Goal: Task Accomplishment & Management: Use online tool/utility

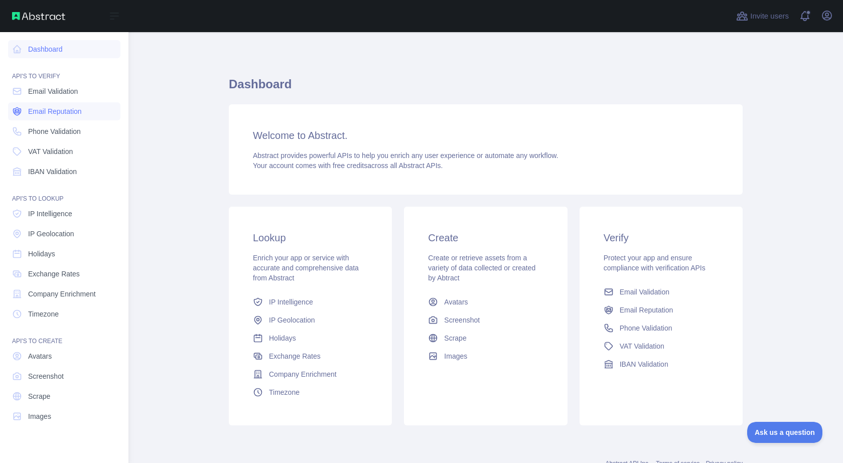
click at [58, 112] on span "Email Reputation" at bounding box center [55, 111] width 54 height 10
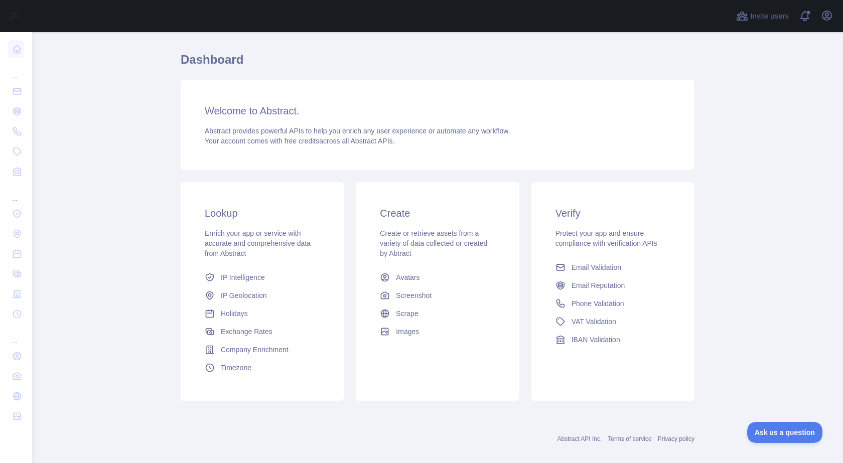
scroll to position [37, 0]
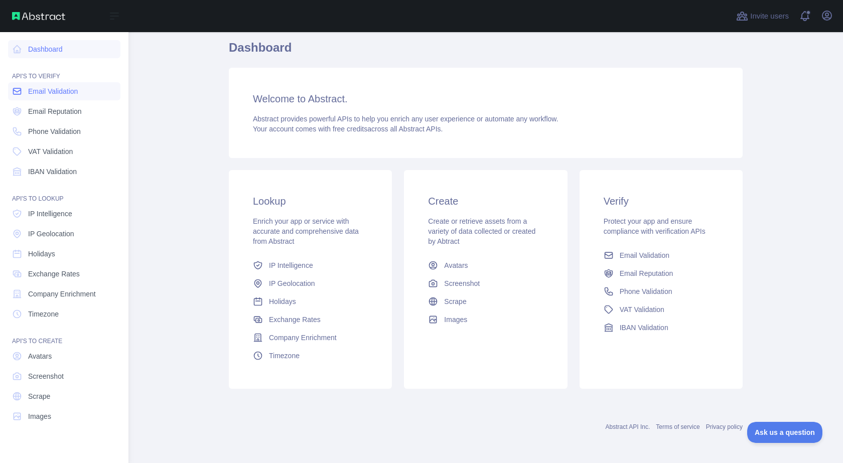
click at [42, 96] on link "Email Validation" at bounding box center [64, 91] width 112 height 18
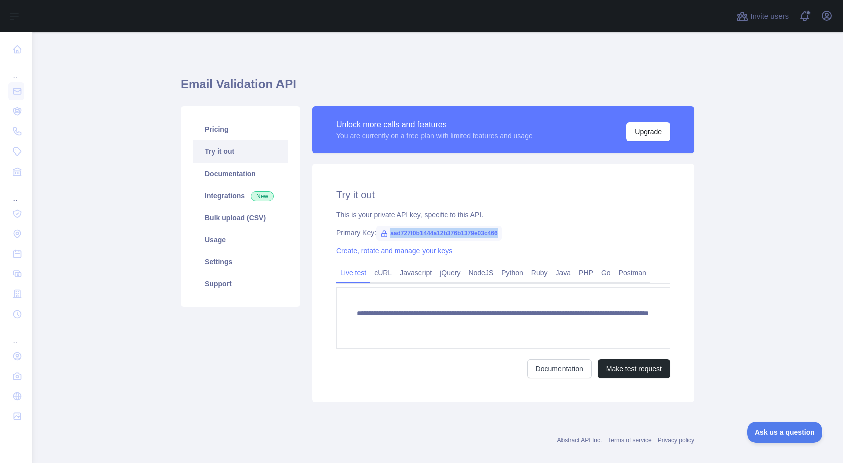
drag, startPoint x: 495, startPoint y: 235, endPoint x: 377, endPoint y: 235, distance: 118.5
click at [377, 235] on span "aad727f0b1444a12b376b1379e03c466" at bounding box center [438, 233] width 125 height 15
copy span "aad727f0b1444a12b376b1379e03c466"
